Goal: Task Accomplishment & Management: Manage account settings

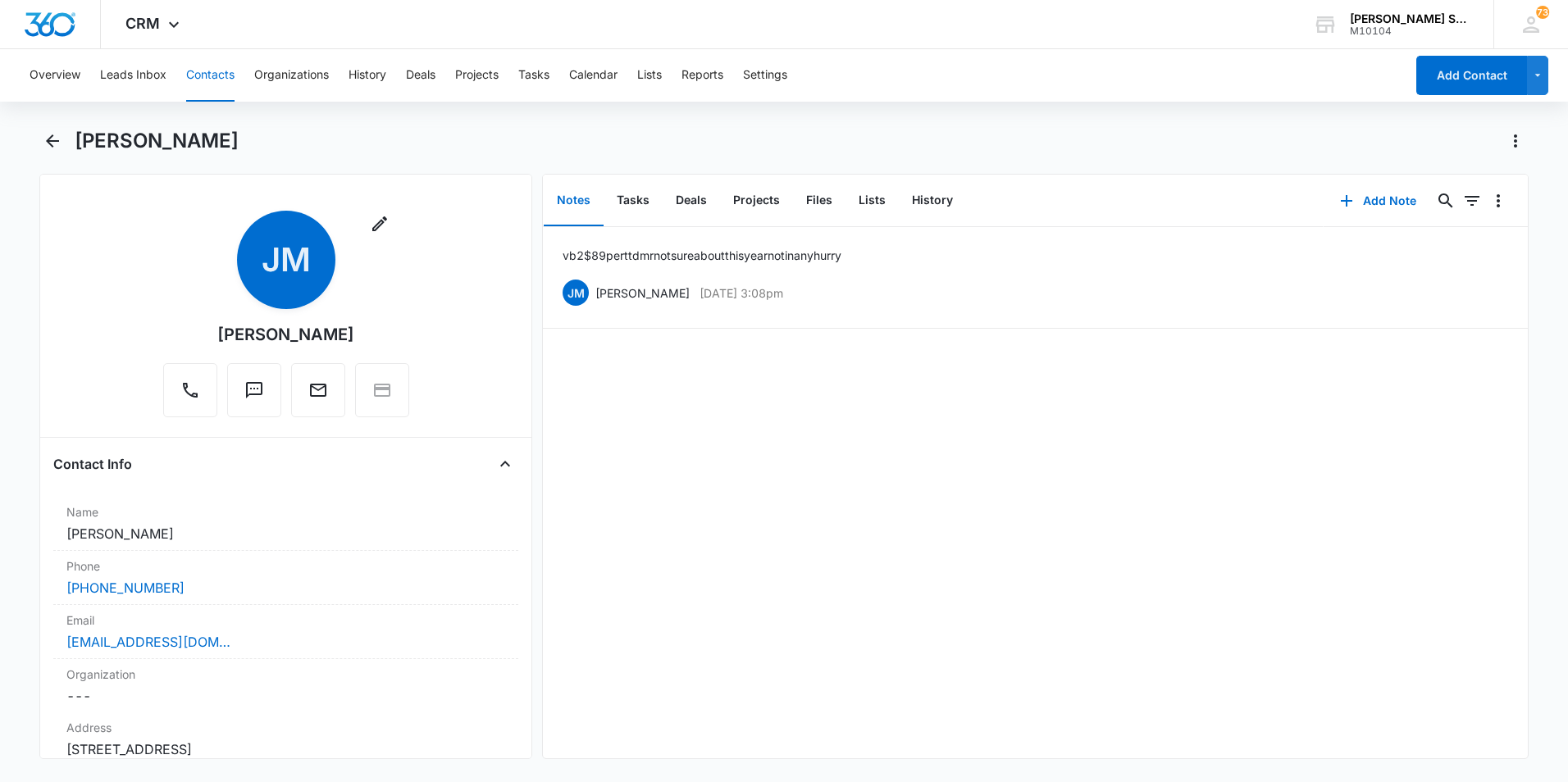
click at [204, 81] on button "Contacts" at bounding box center [210, 75] width 48 height 52
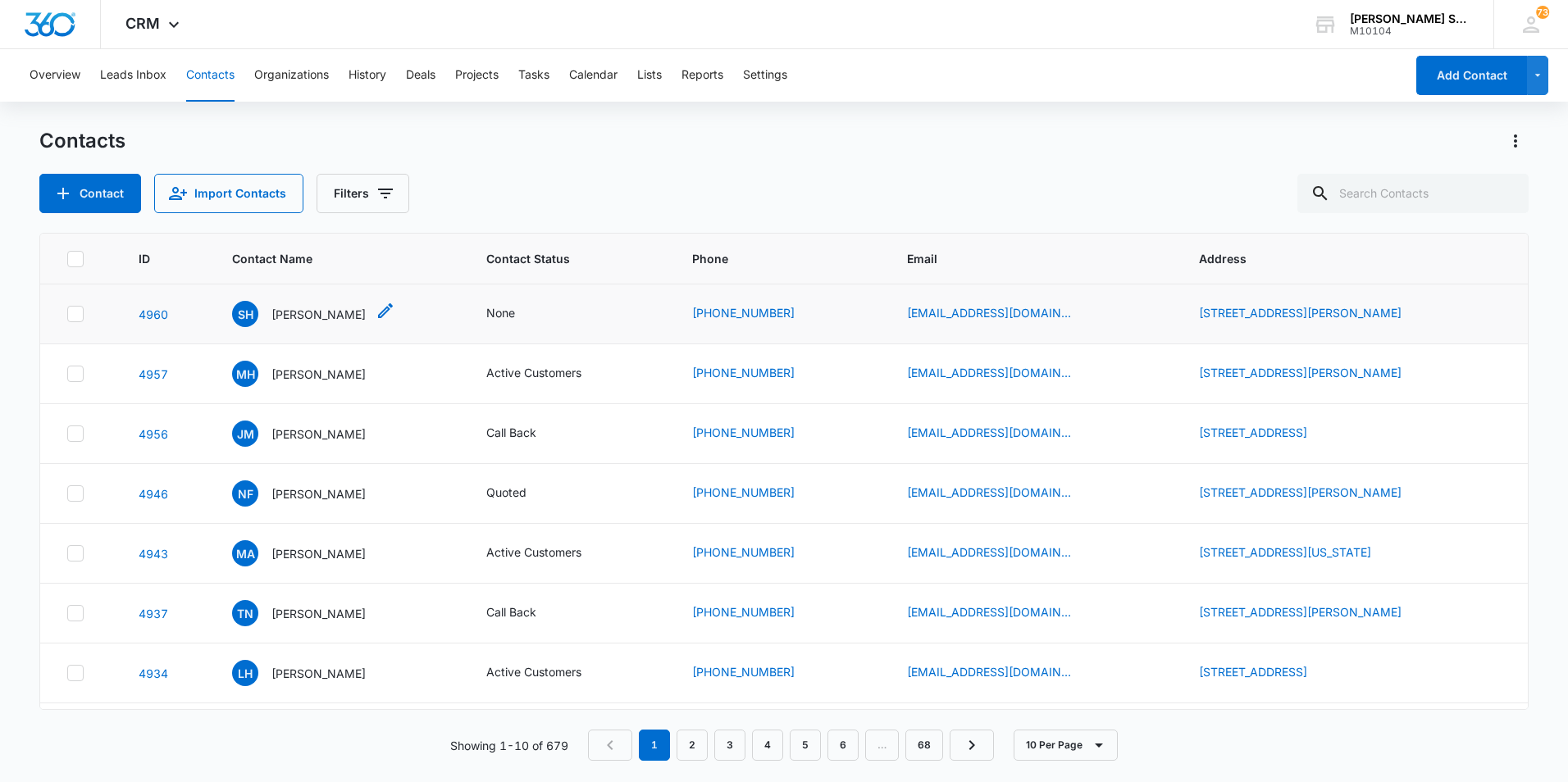
click at [318, 317] on p "[PERSON_NAME]" at bounding box center [318, 314] width 94 height 17
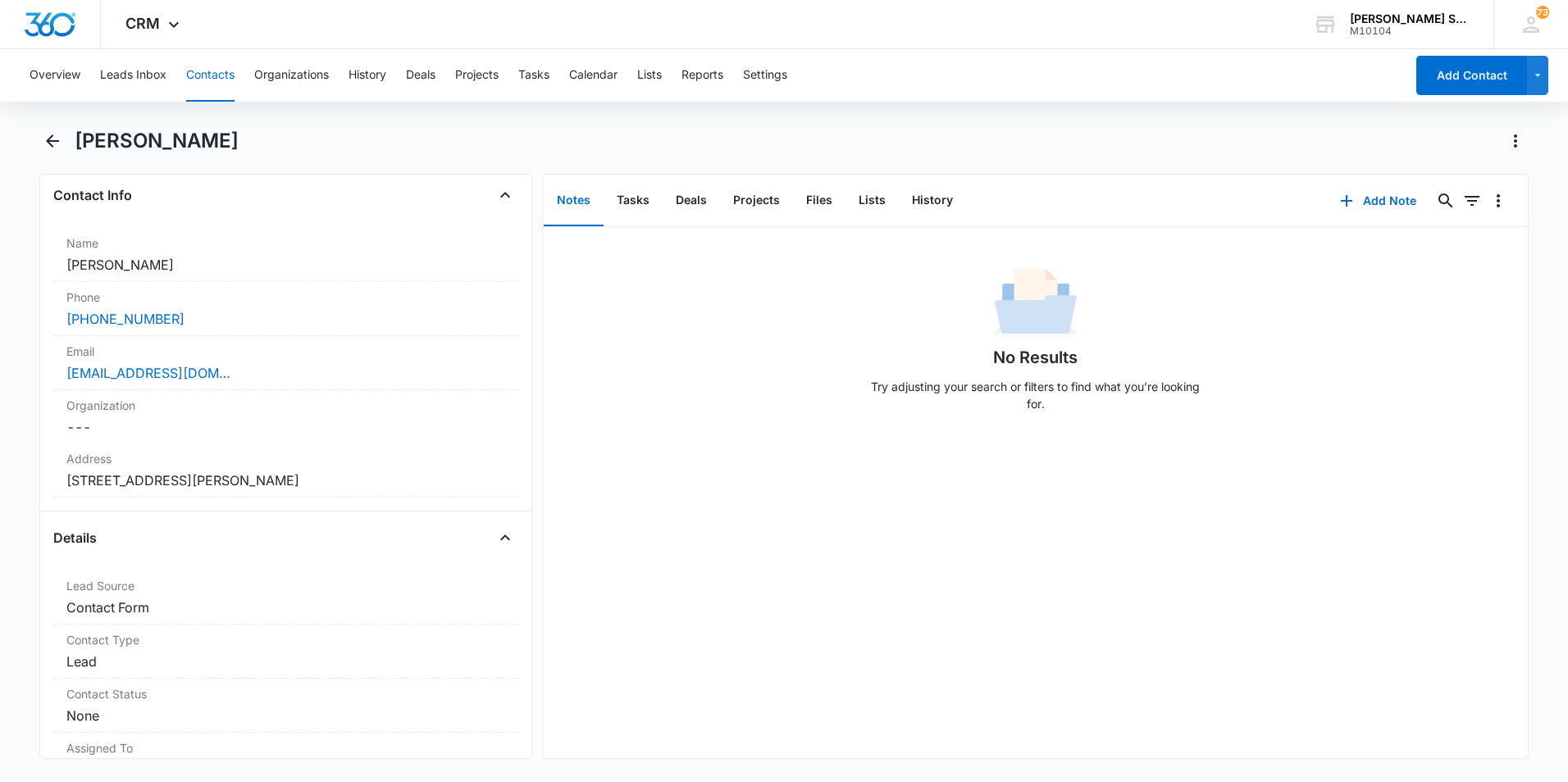
scroll to position [246, 0]
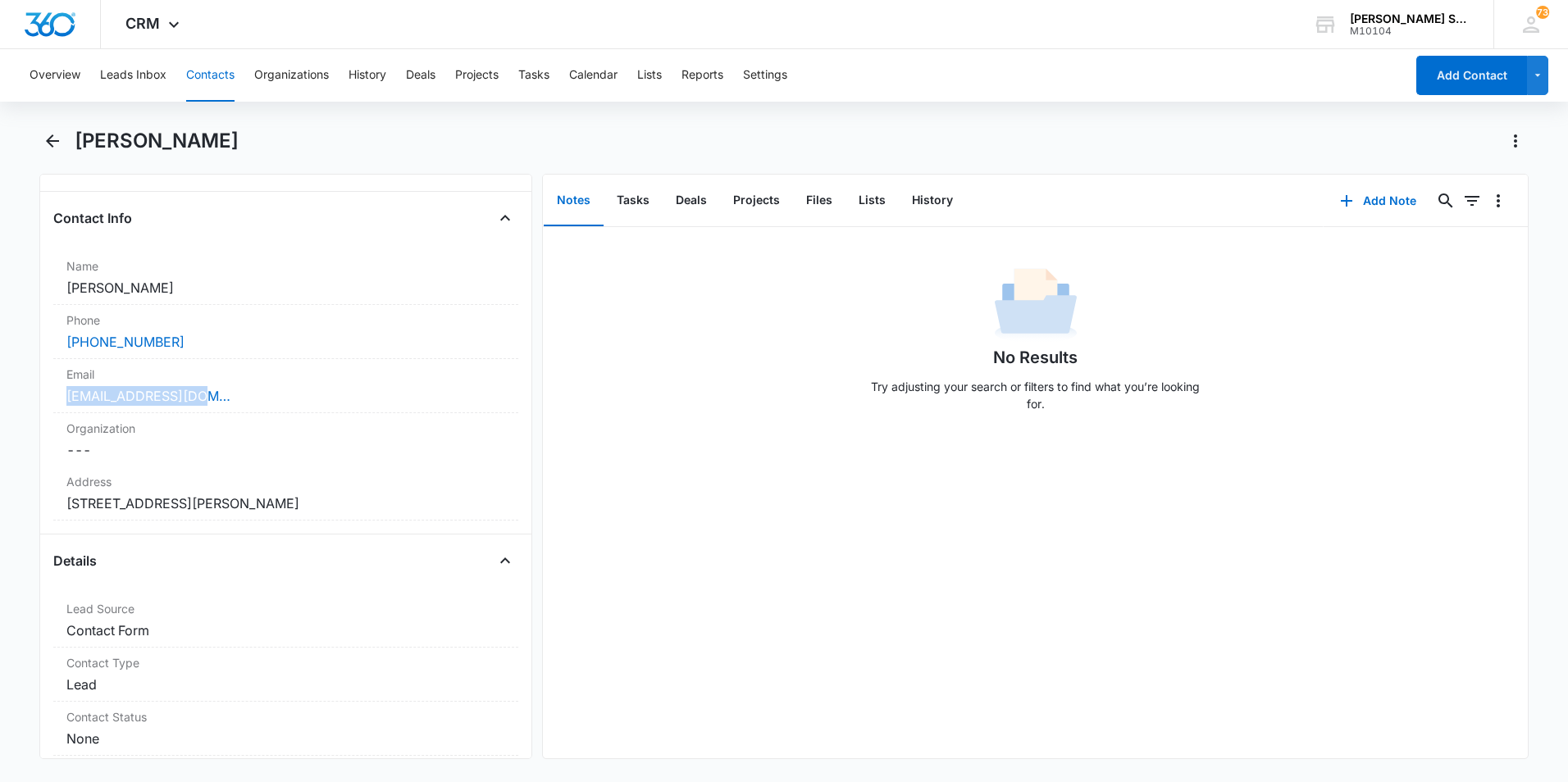
drag, startPoint x: 212, startPoint y: 399, endPoint x: 24, endPoint y: 386, distance: 188.4
click at [24, 386] on main "[PERSON_NAME] Remove [PERSON_NAME] Contact Info Name Cancel Save Changes [PERSO…" at bounding box center [784, 453] width 1568 height 651
drag, startPoint x: 24, startPoint y: 386, endPoint x: 162, endPoint y: 393, distance: 138.2
copy link "[EMAIL_ADDRESS][DOMAIN_NAME]"
click at [1375, 199] on button "Add Note" at bounding box center [1377, 200] width 109 height 40
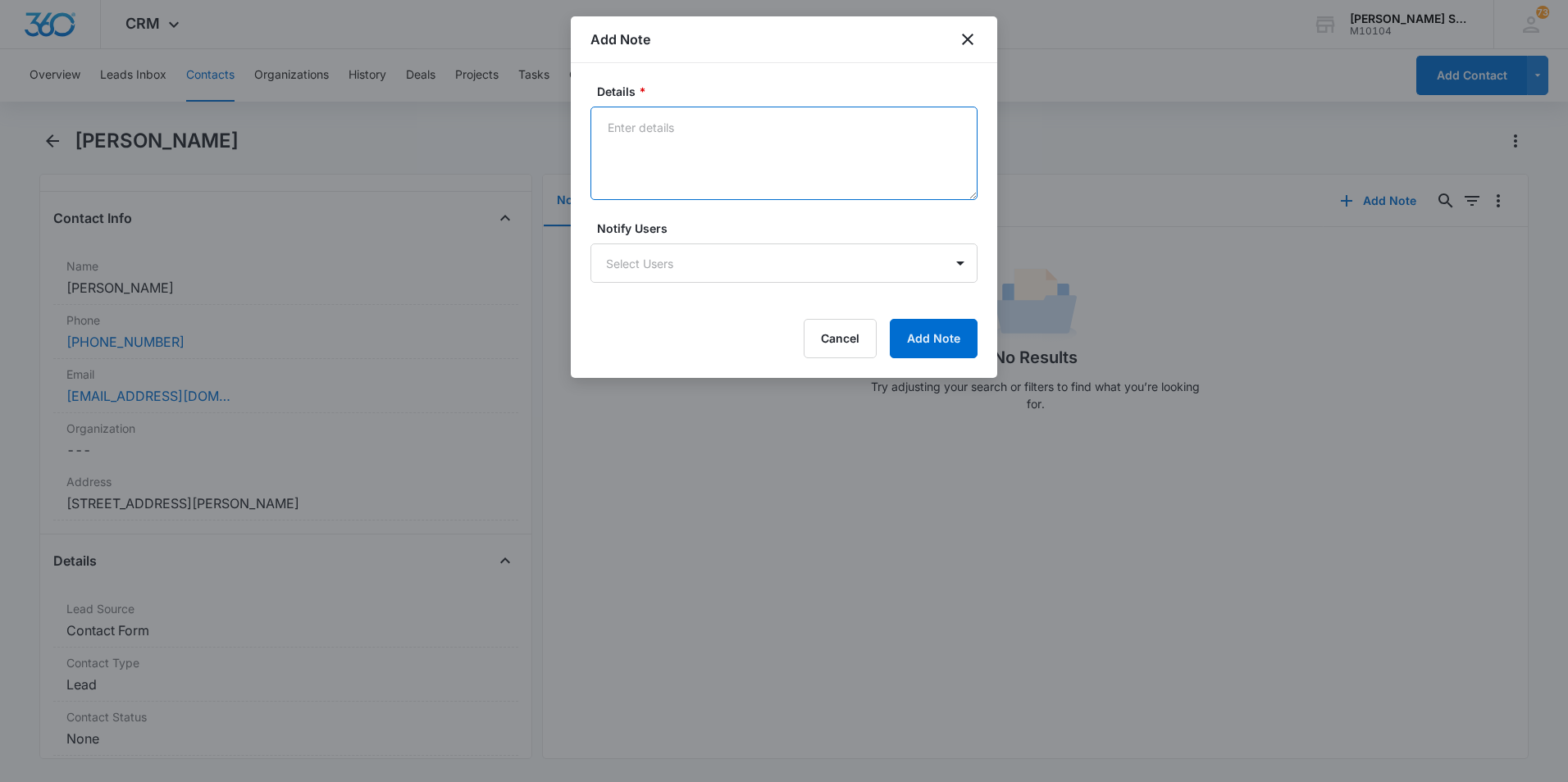
click at [607, 129] on textarea "Details *" at bounding box center [784, 153] width 387 height 93
type textarea "ttd mr email sent vb2 and vb9 $72 per"
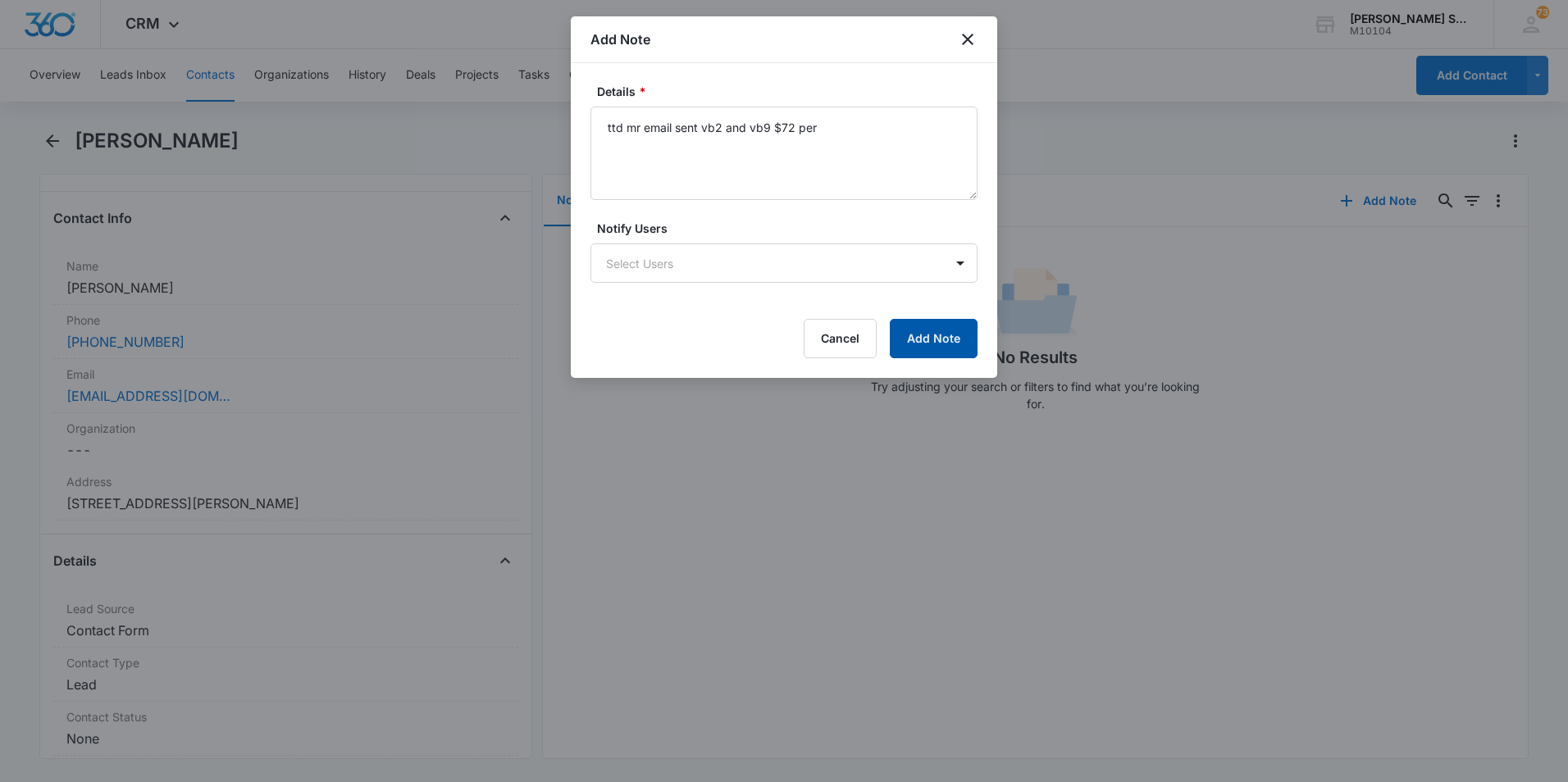
click at [934, 351] on button "Add Note" at bounding box center [933, 338] width 88 height 40
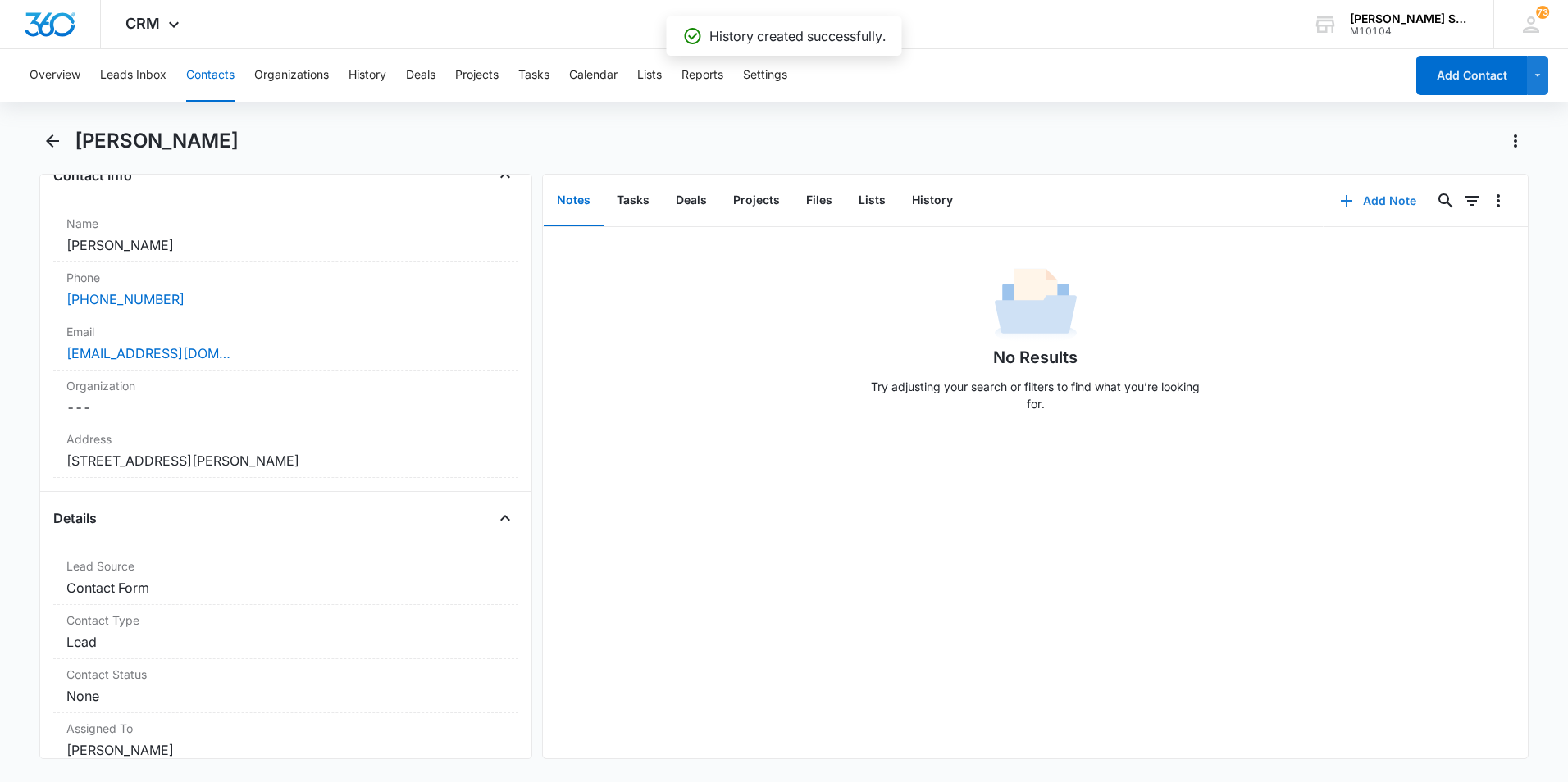
scroll to position [327, 0]
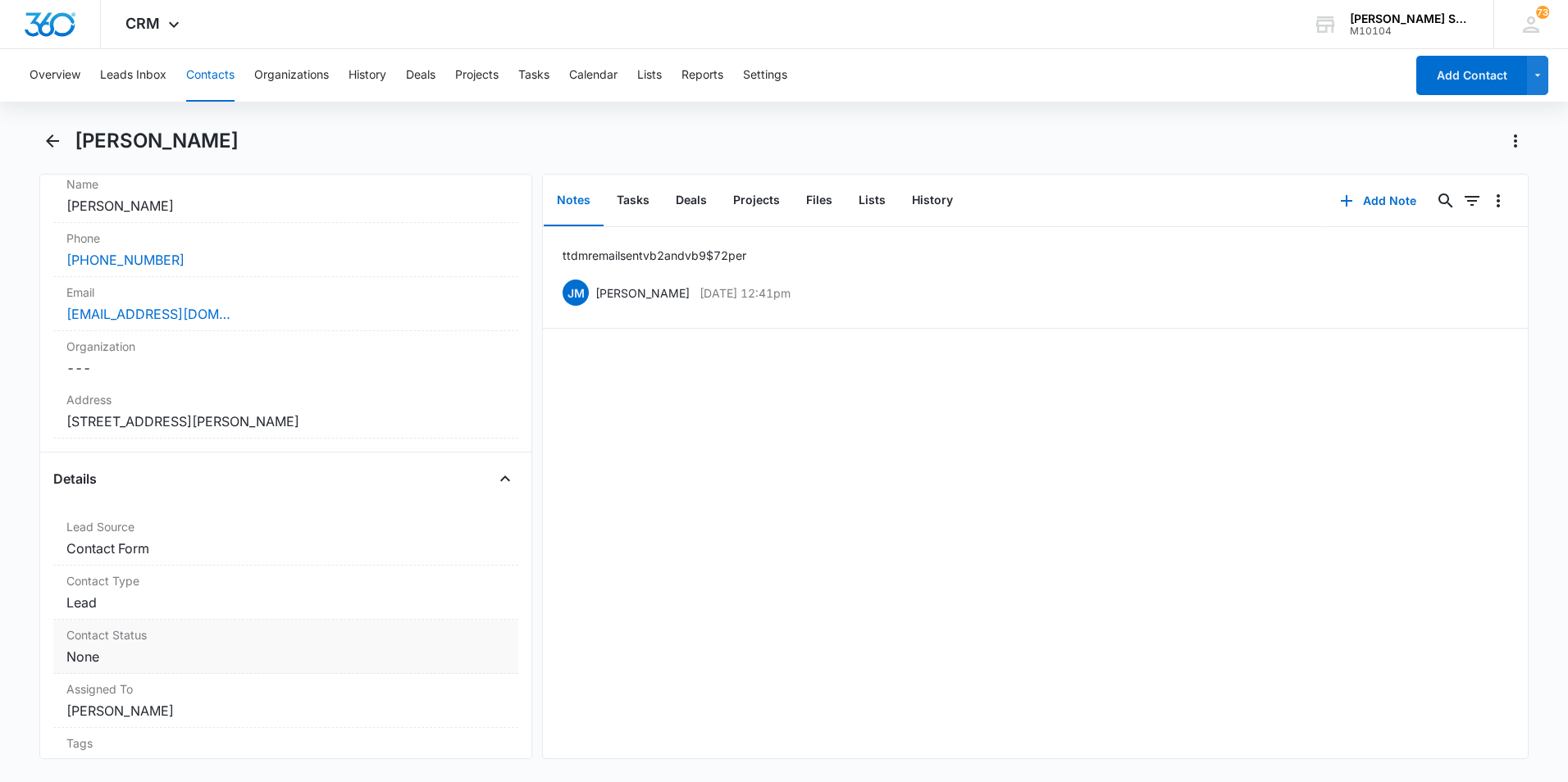
click at [478, 649] on dd "Cancel Save Changes None" at bounding box center [285, 656] width 439 height 19
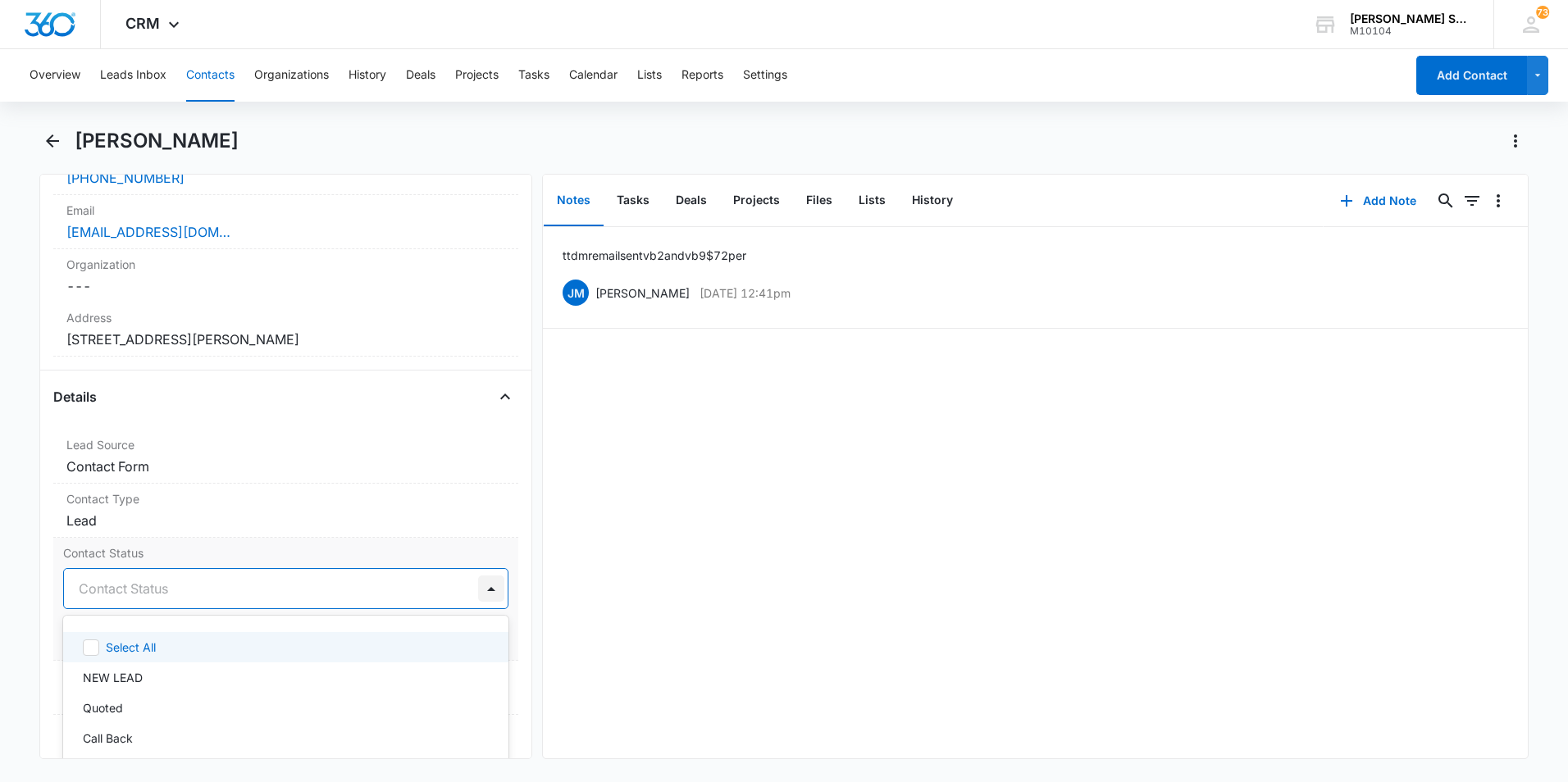
click at [482, 588] on div at bounding box center [491, 588] width 26 height 26
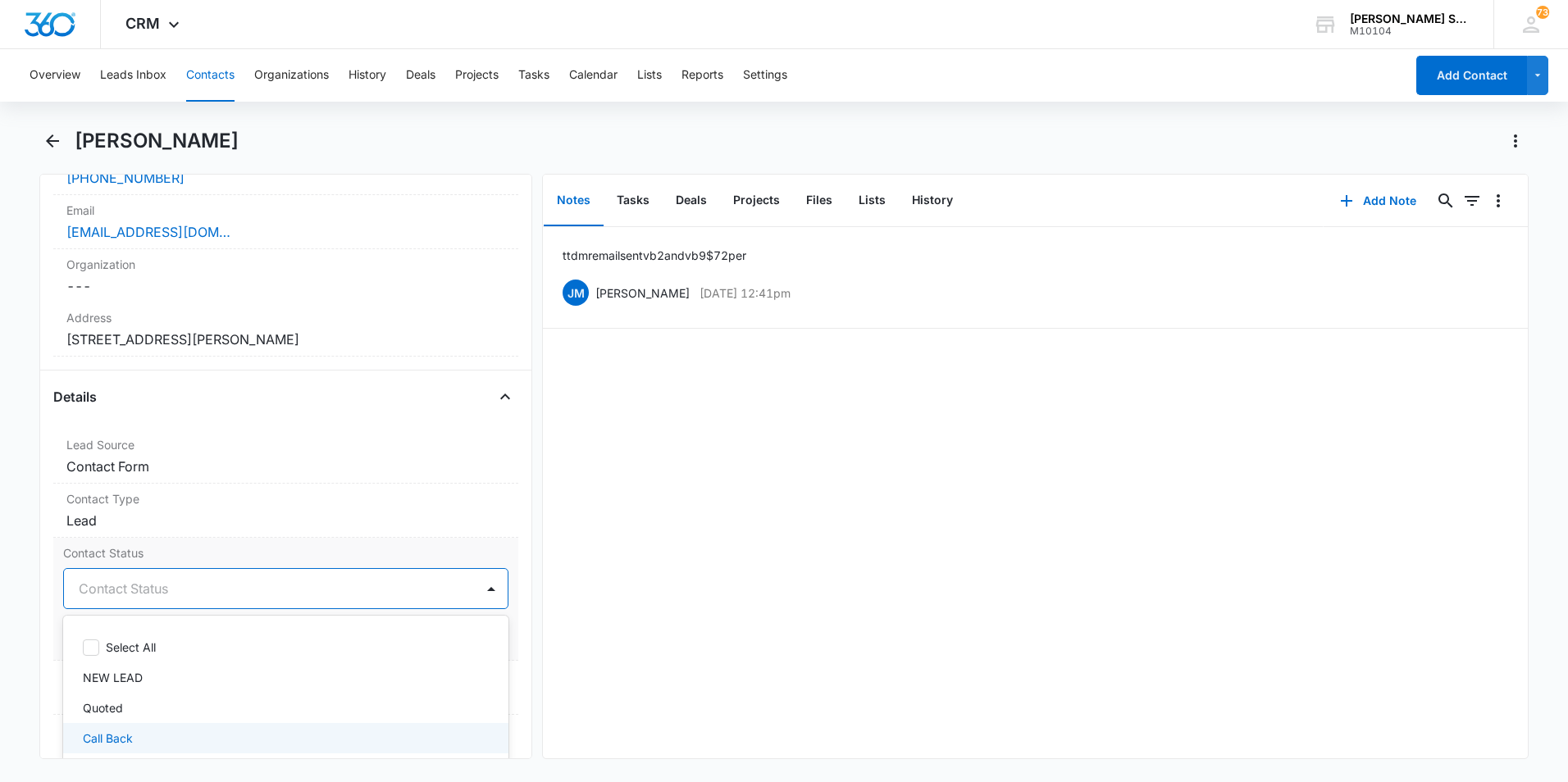
click at [118, 737] on p "Call Back" at bounding box center [107, 738] width 50 height 17
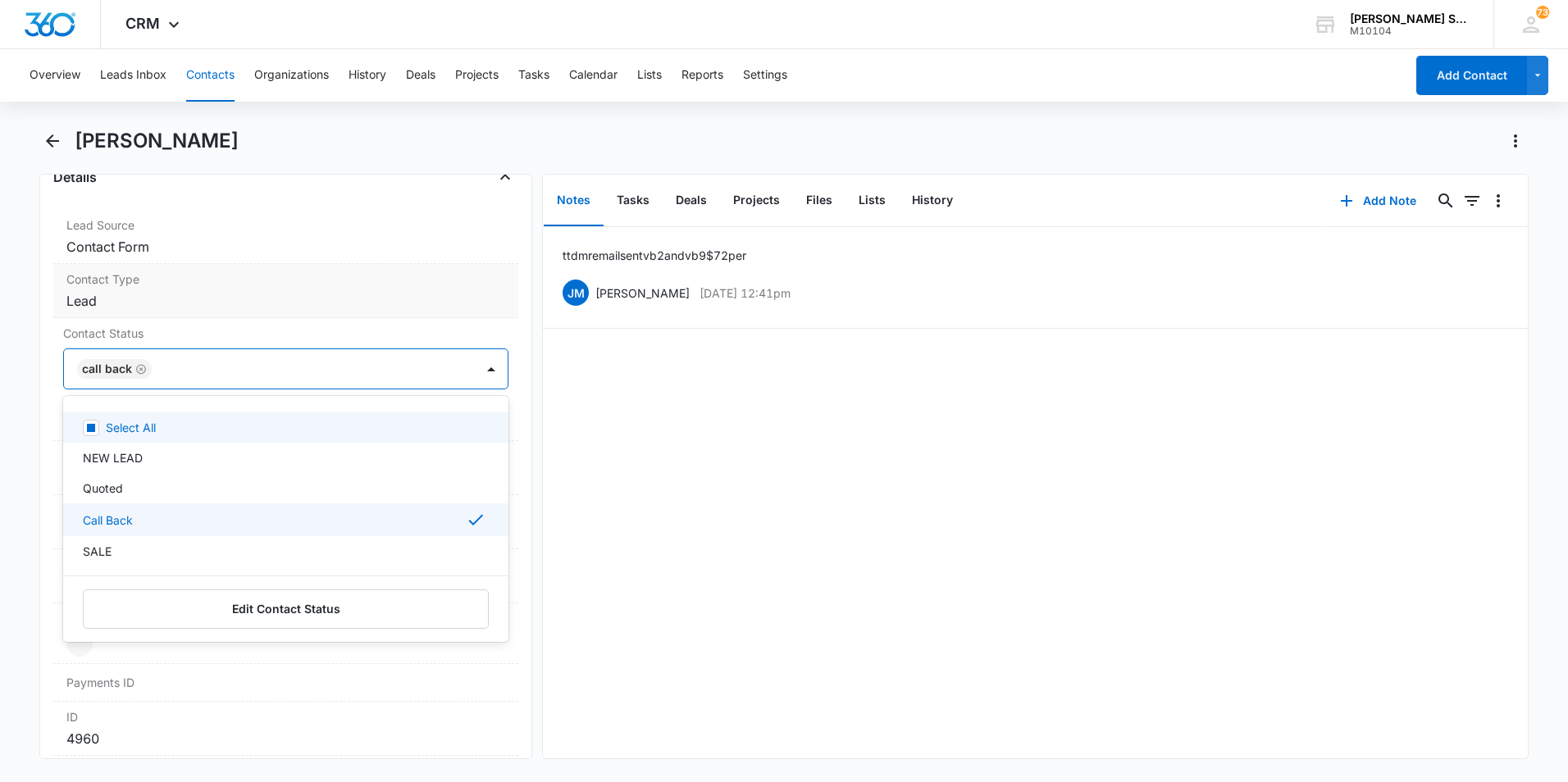
scroll to position [656, 0]
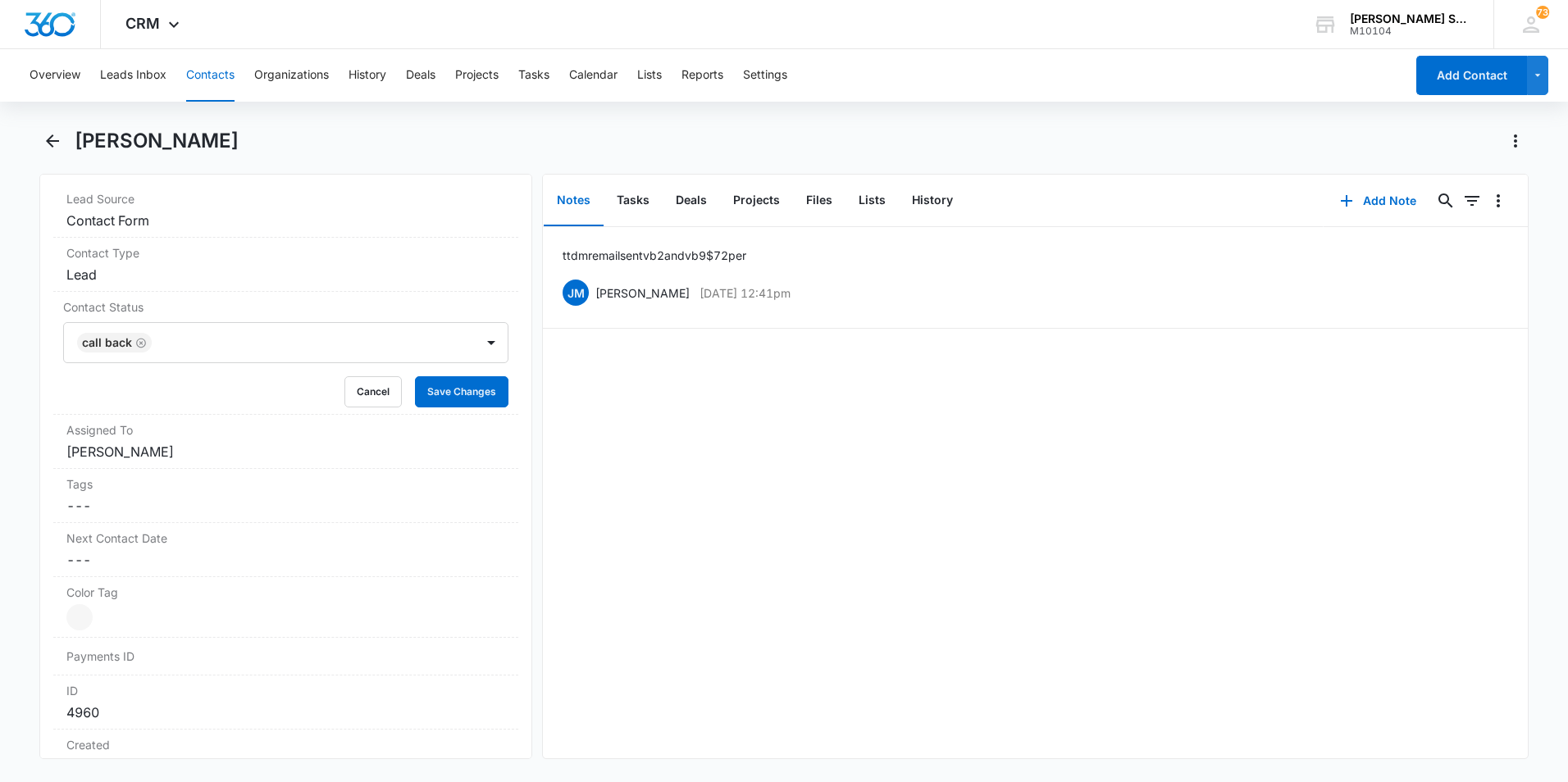
click at [763, 581] on div "ttd mr email sent vb2 and vb9 $72 per [PERSON_NAME] [DATE] 12:41pm Delete Edit" at bounding box center [1035, 492] width 984 height 531
click at [438, 399] on button "Save Changes" at bounding box center [461, 391] width 93 height 31
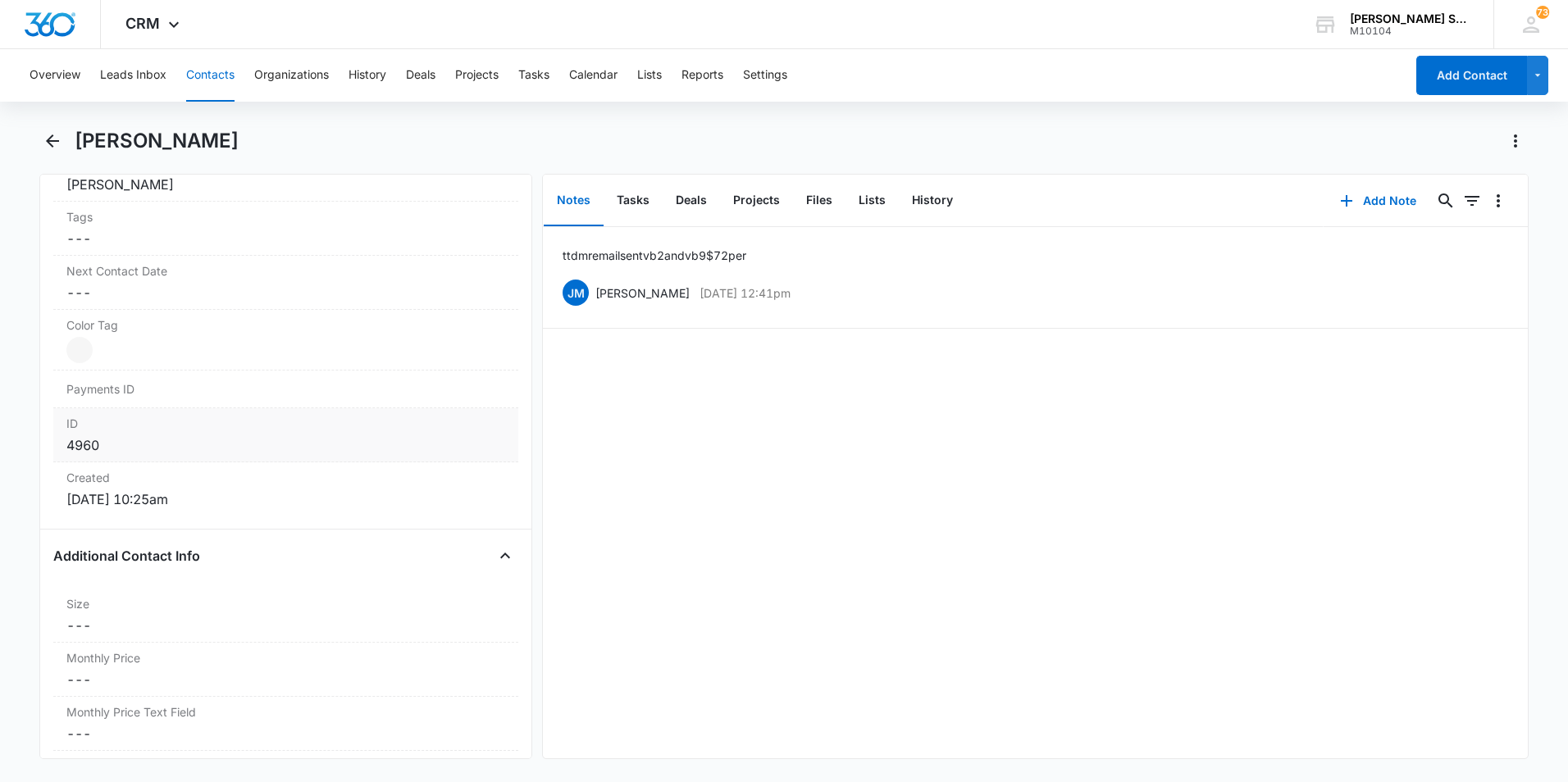
scroll to position [983, 0]
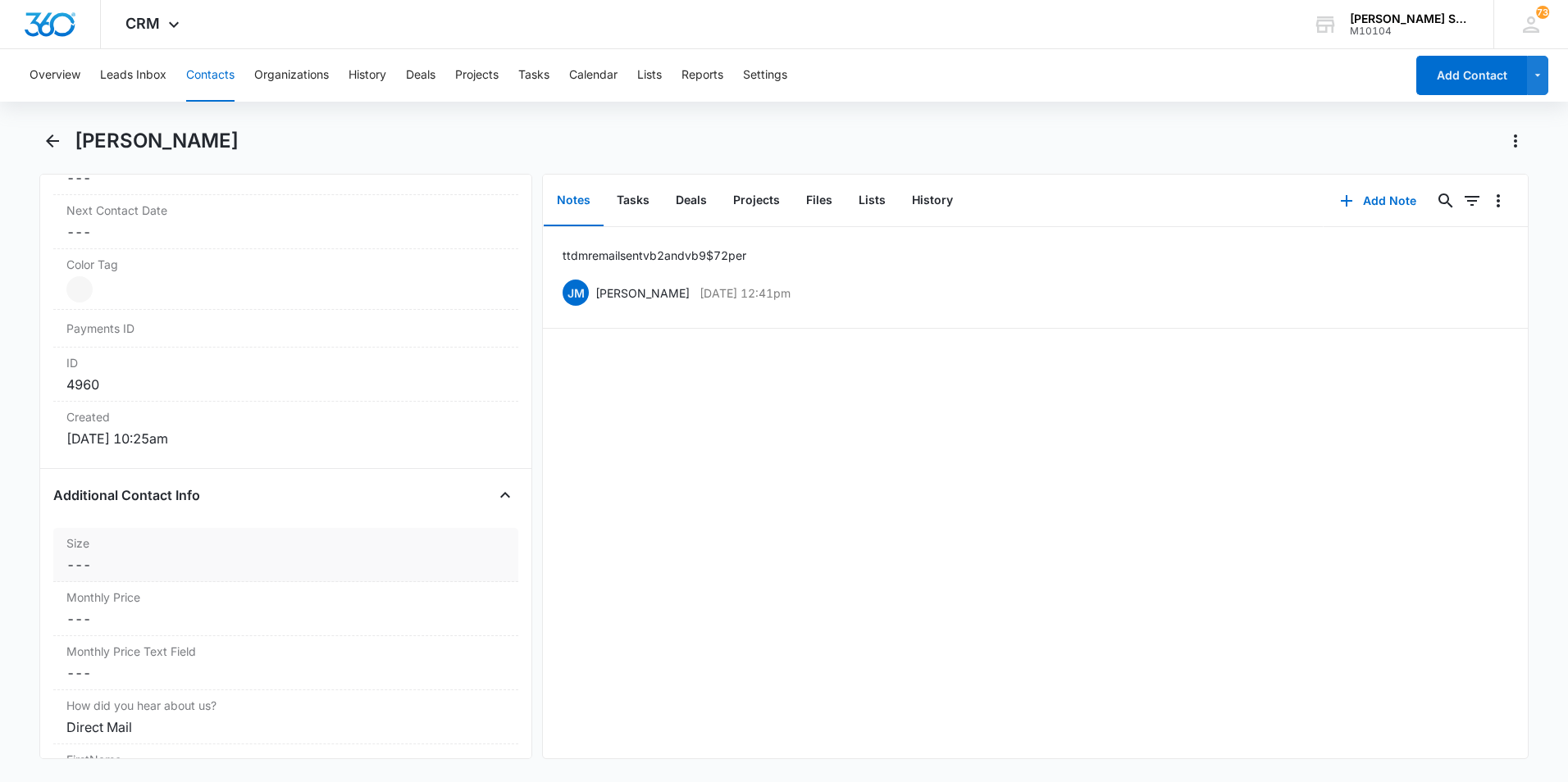
click at [189, 559] on dd "Cancel Save Changes ---" at bounding box center [285, 564] width 439 height 19
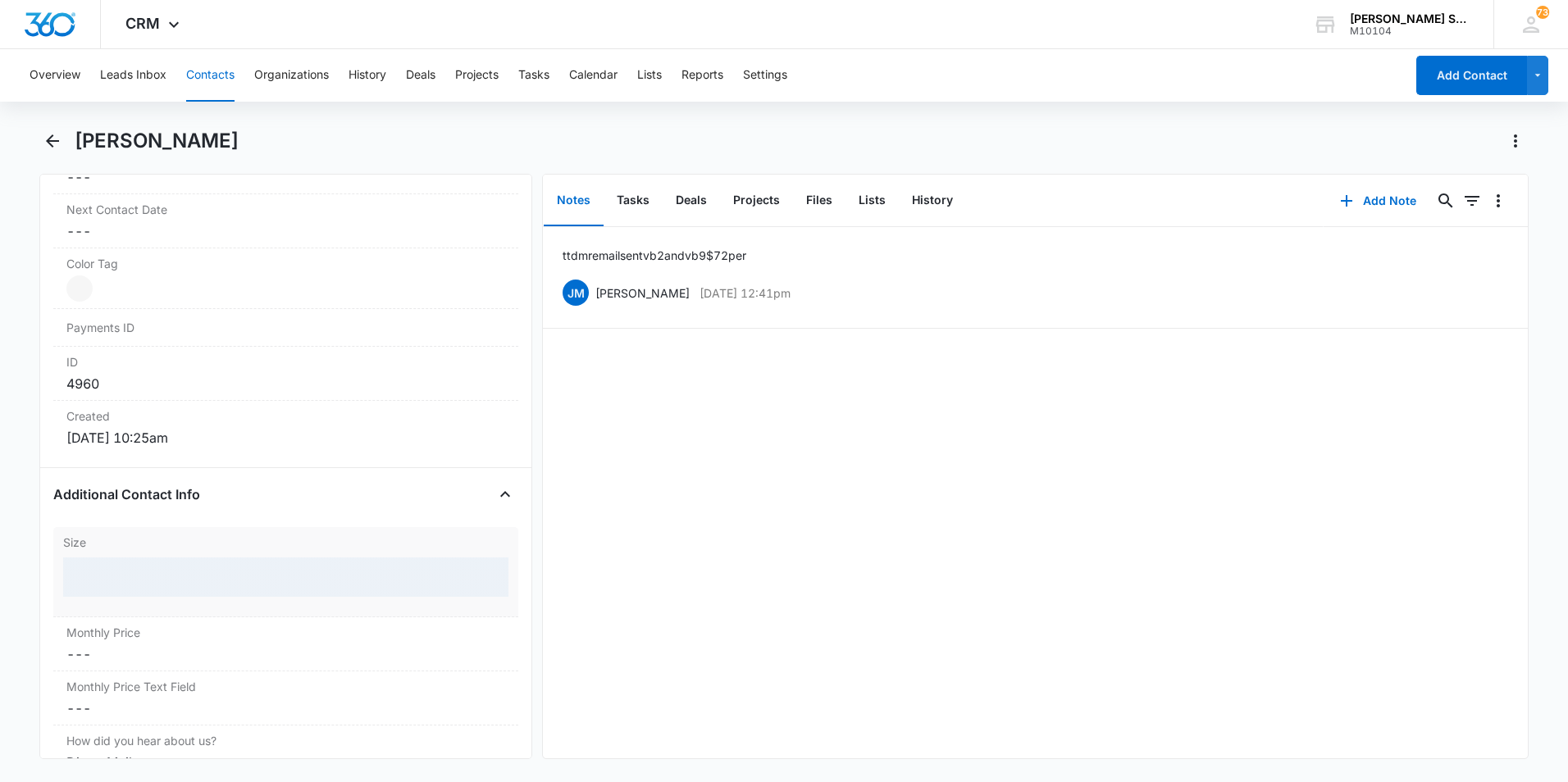
scroll to position [915, 0]
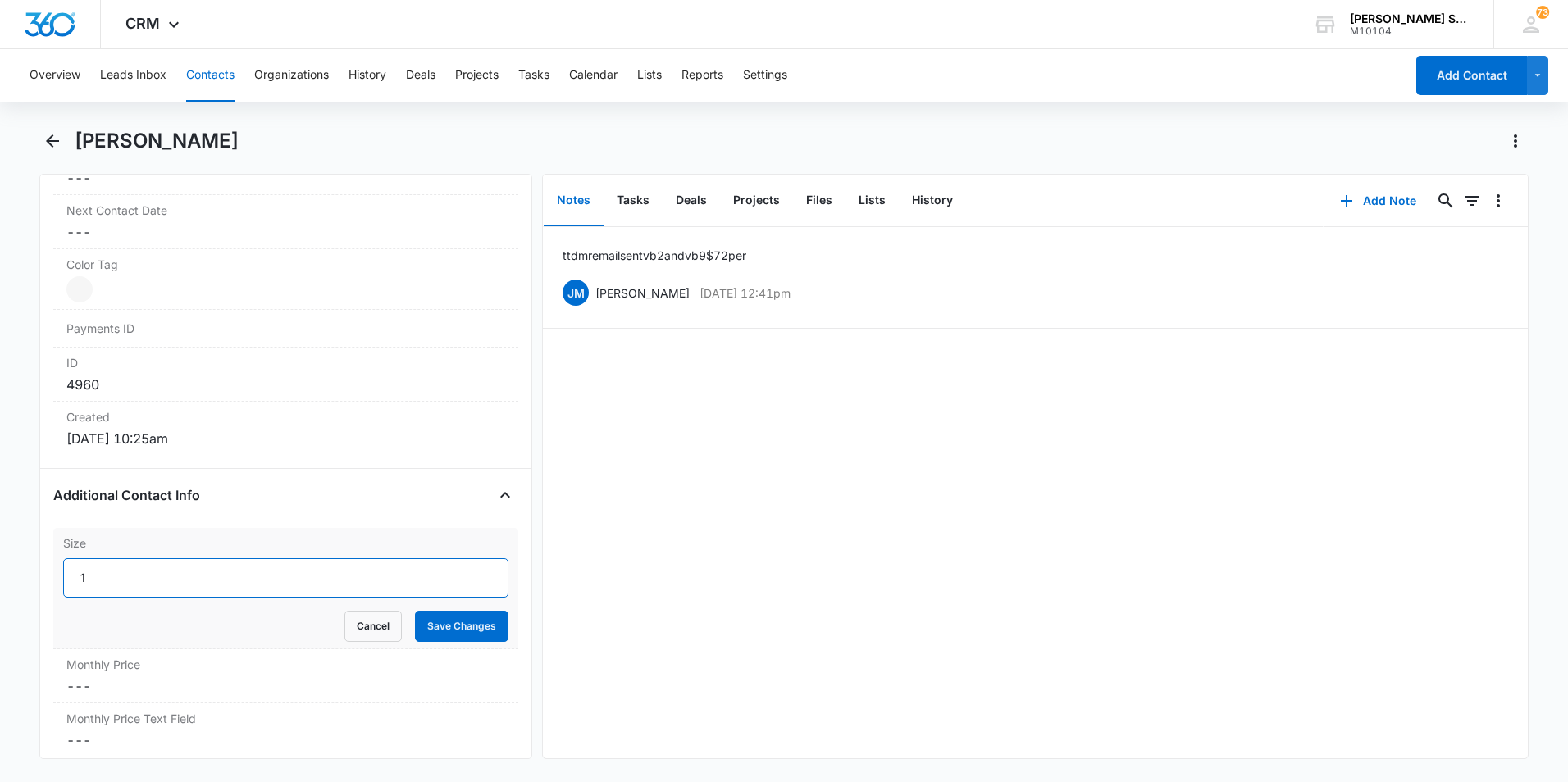
click at [470, 573] on input "1" at bounding box center [285, 577] width 445 height 40
click at [470, 573] on input "2" at bounding box center [285, 577] width 445 height 40
click at [470, 573] on input "3" at bounding box center [285, 577] width 445 height 40
type input "4"
click at [470, 573] on input "4" at bounding box center [285, 577] width 445 height 40
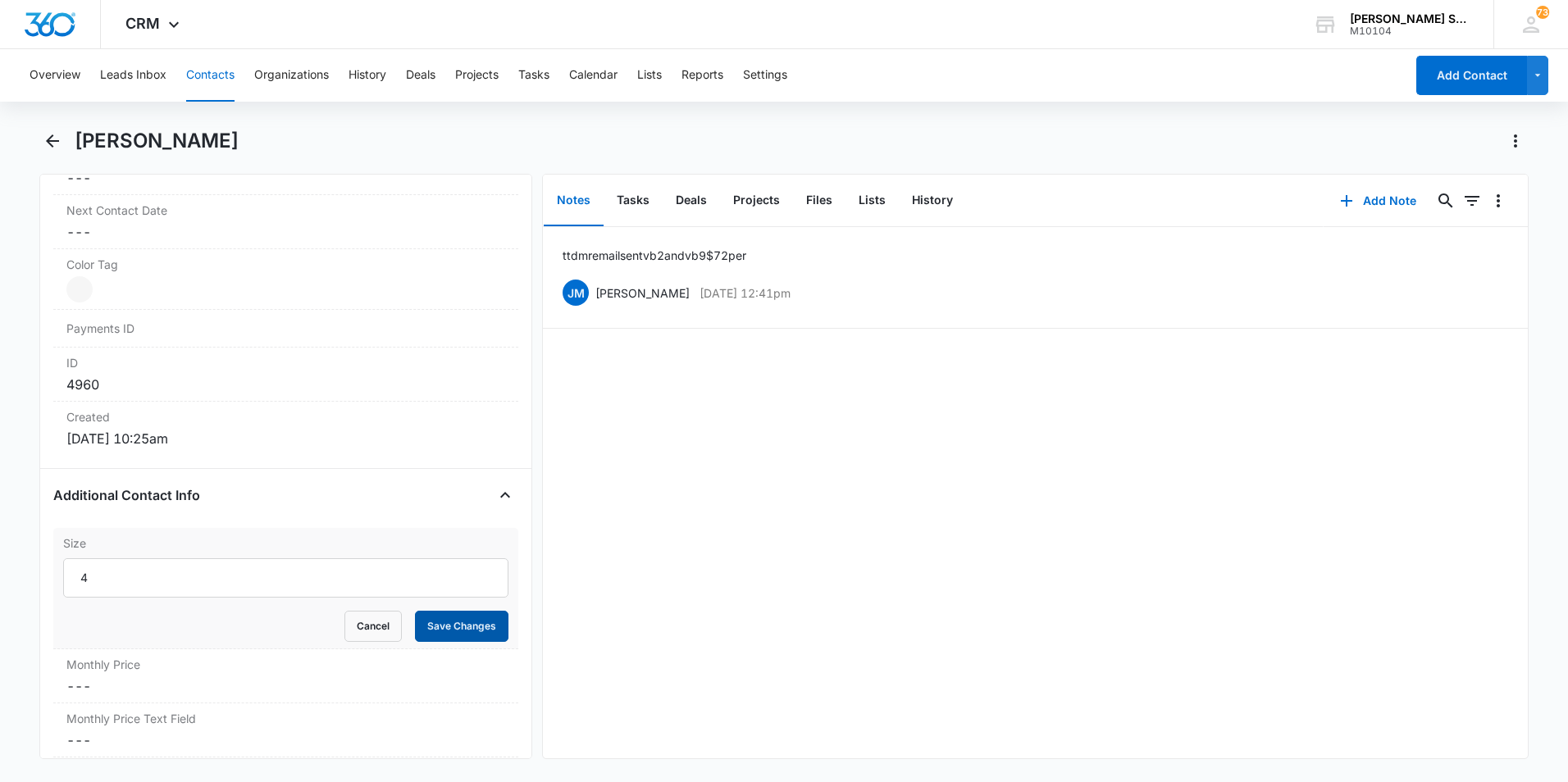
click at [444, 629] on button "Save Changes" at bounding box center [461, 625] width 93 height 31
click at [110, 609] on dd "Cancel Save Changes ---" at bounding box center [285, 618] width 439 height 19
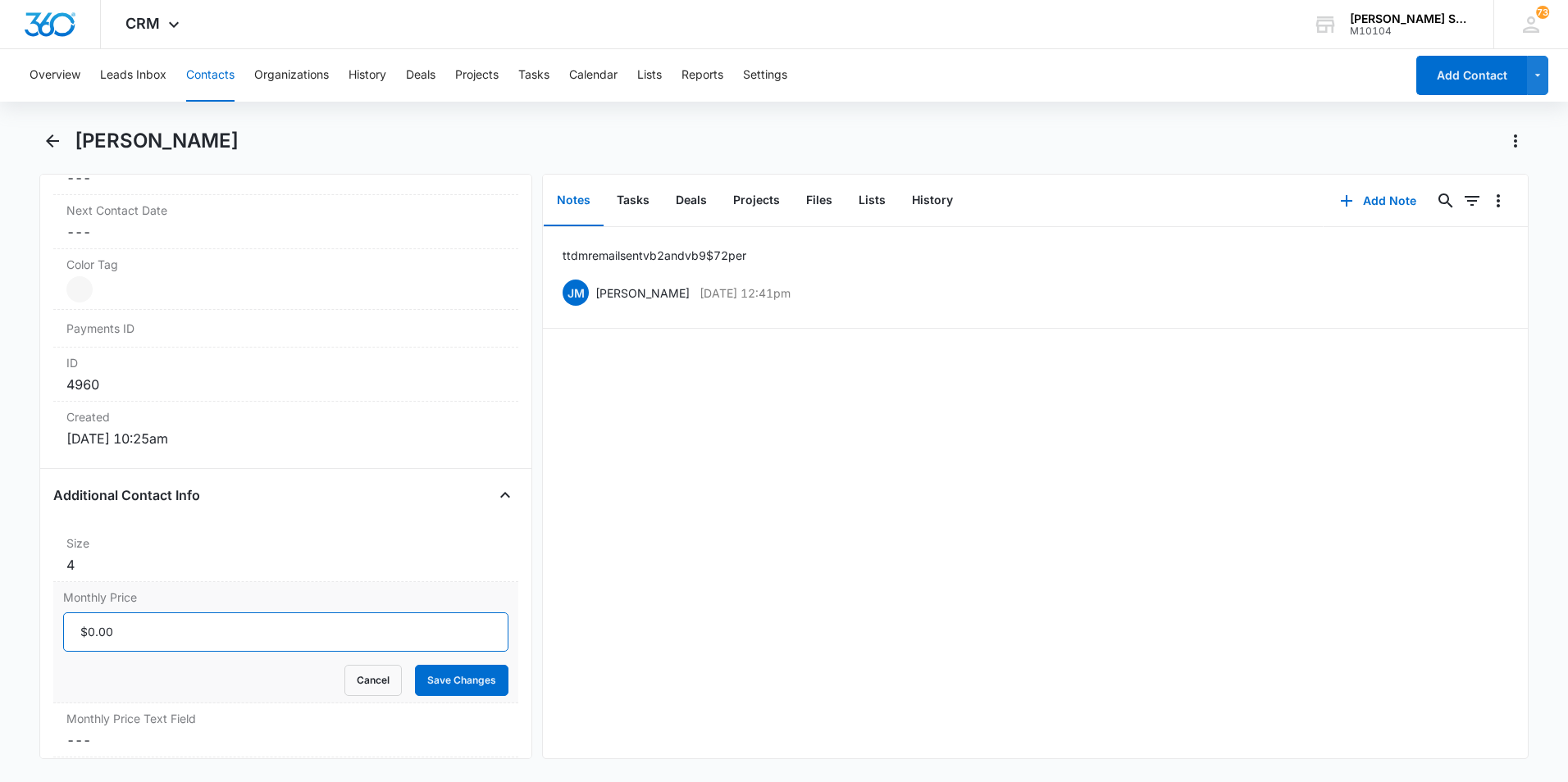
click at [117, 628] on input "Monthly Price" at bounding box center [285, 631] width 445 height 40
click at [151, 623] on input "Monthly Price" at bounding box center [285, 631] width 445 height 40
type input "$36.00"
click at [371, 677] on button "Cancel" at bounding box center [373, 680] width 57 height 31
click at [120, 608] on div "Monthly Price Cancel Save Changes ---" at bounding box center [285, 609] width 465 height 54
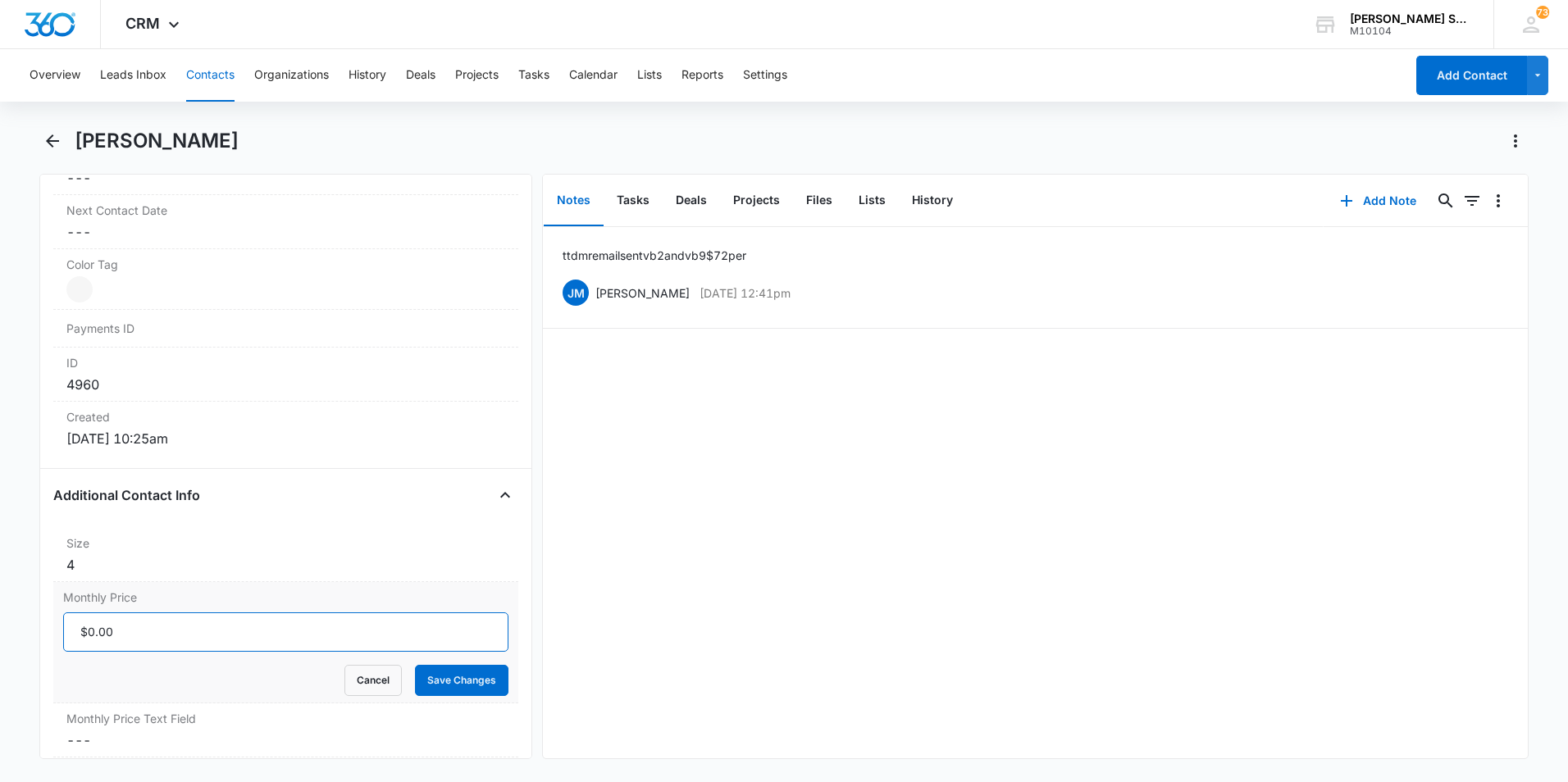
click at [131, 629] on input "Monthly Price" at bounding box center [285, 631] width 445 height 40
type input "$58.90"
click at [433, 677] on button "Save Changes" at bounding box center [461, 680] width 93 height 31
